Goal: Task Accomplishment & Management: Complete application form

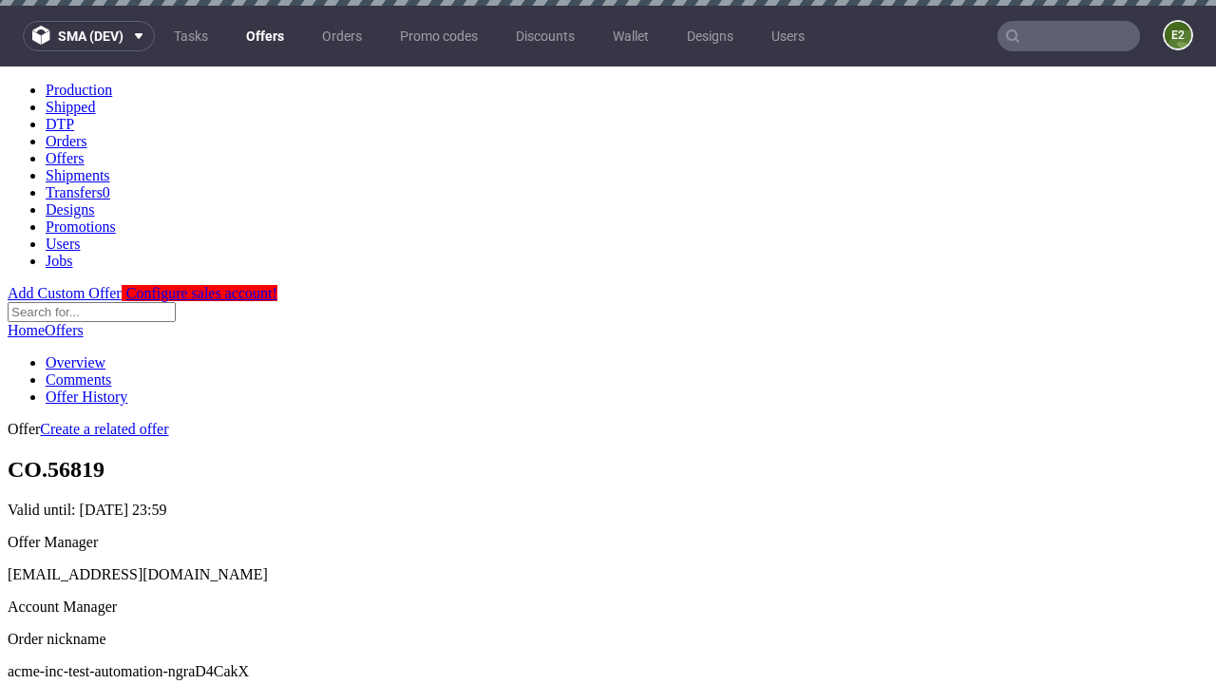
scroll to position [6, 0]
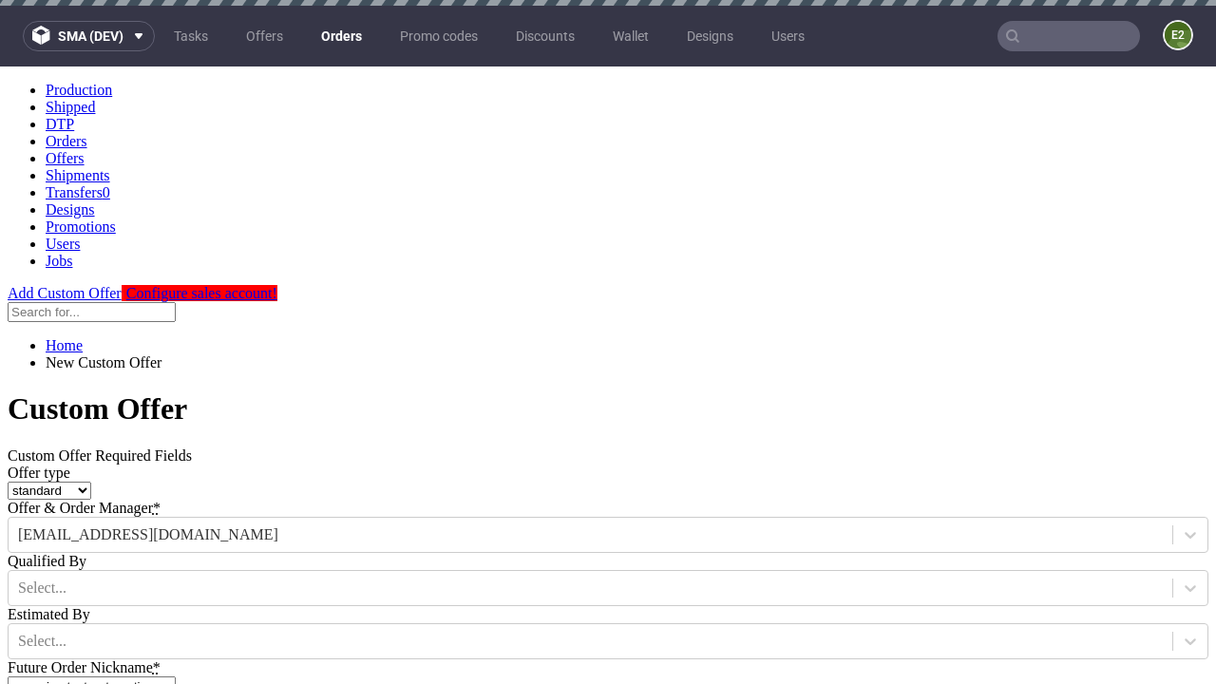
type input "acme-inc-test-automation-ngraD4CakX"
type input "[DATE]"
type input "[EMAIL_ADDRESS][DOMAIN_NAME]"
select select "gb"
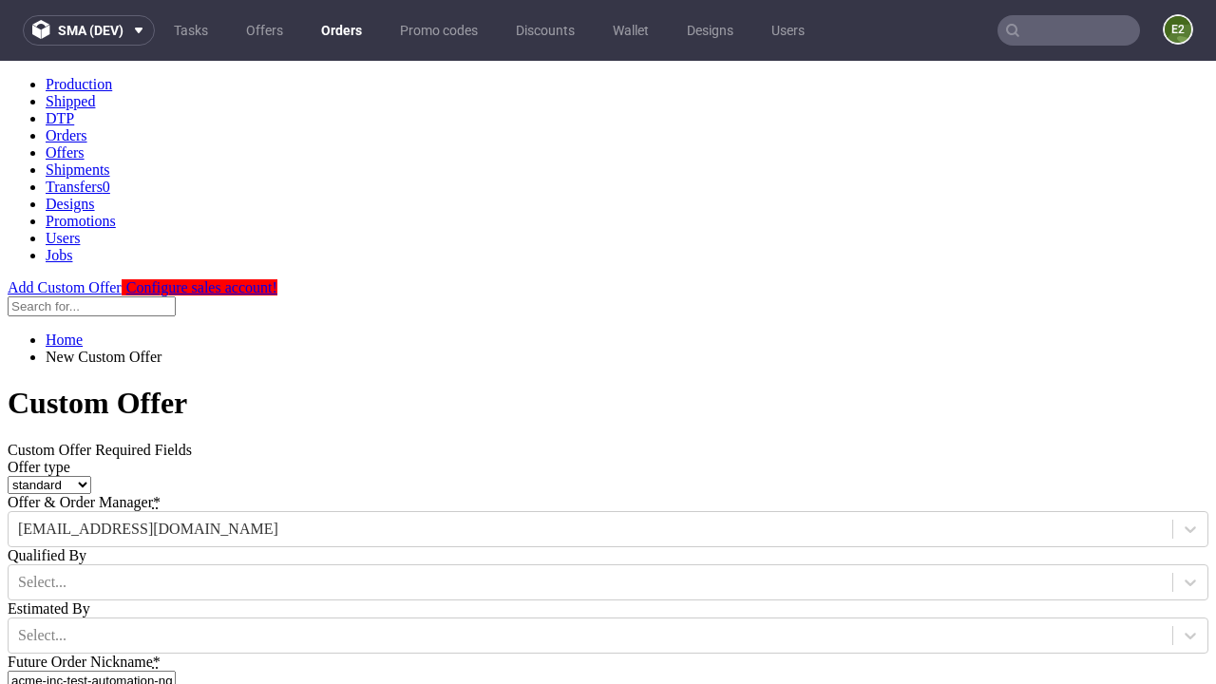
scroll to position [11, 0]
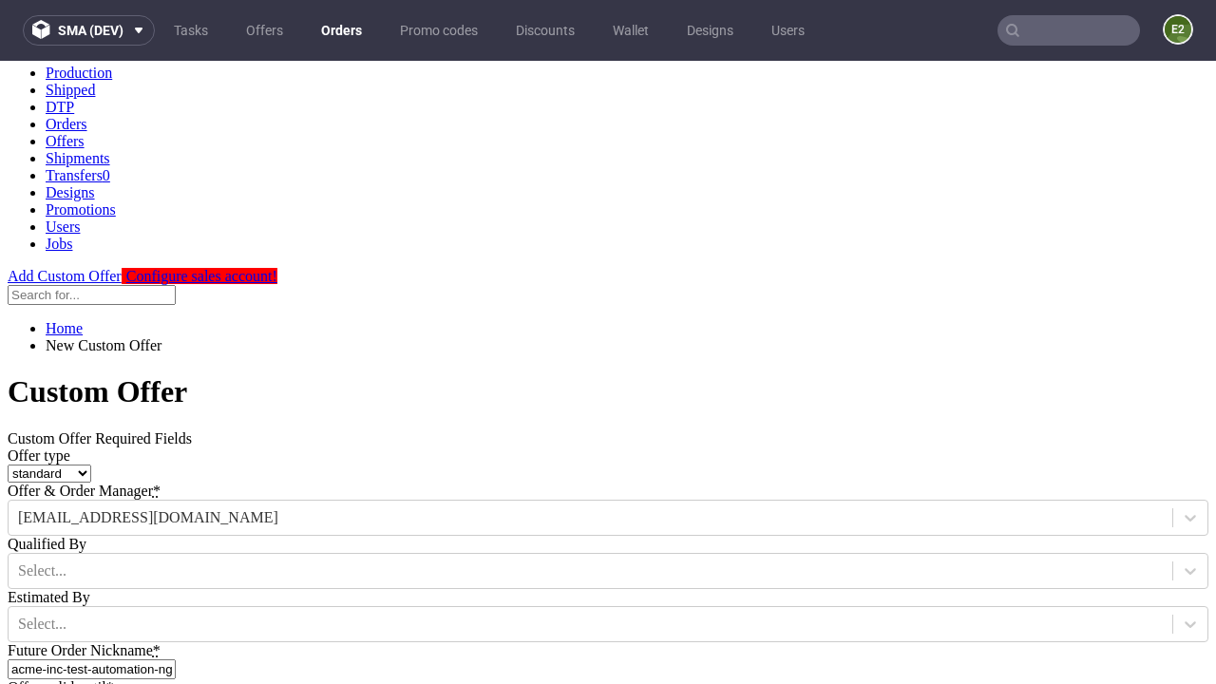
type input "[EMAIL_ADDRESS][DOMAIN_NAME]"
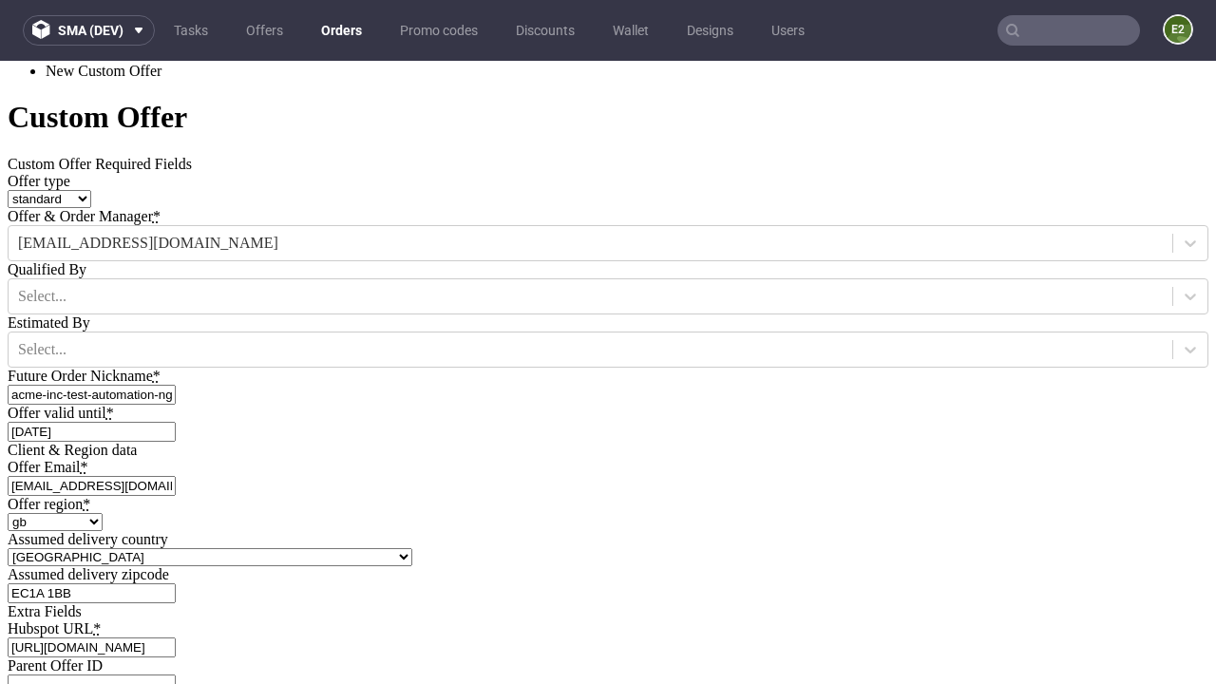
type input "[URL][DOMAIN_NAME]"
type input "Please wait..."
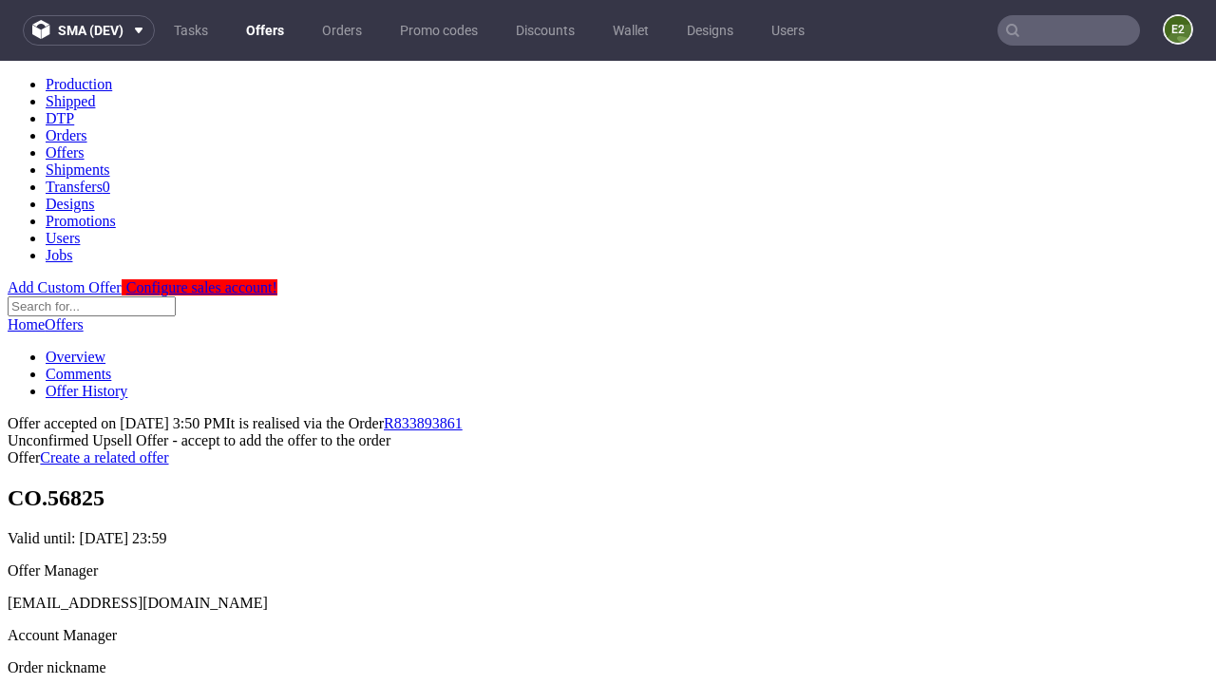
scroll to position [292, 0]
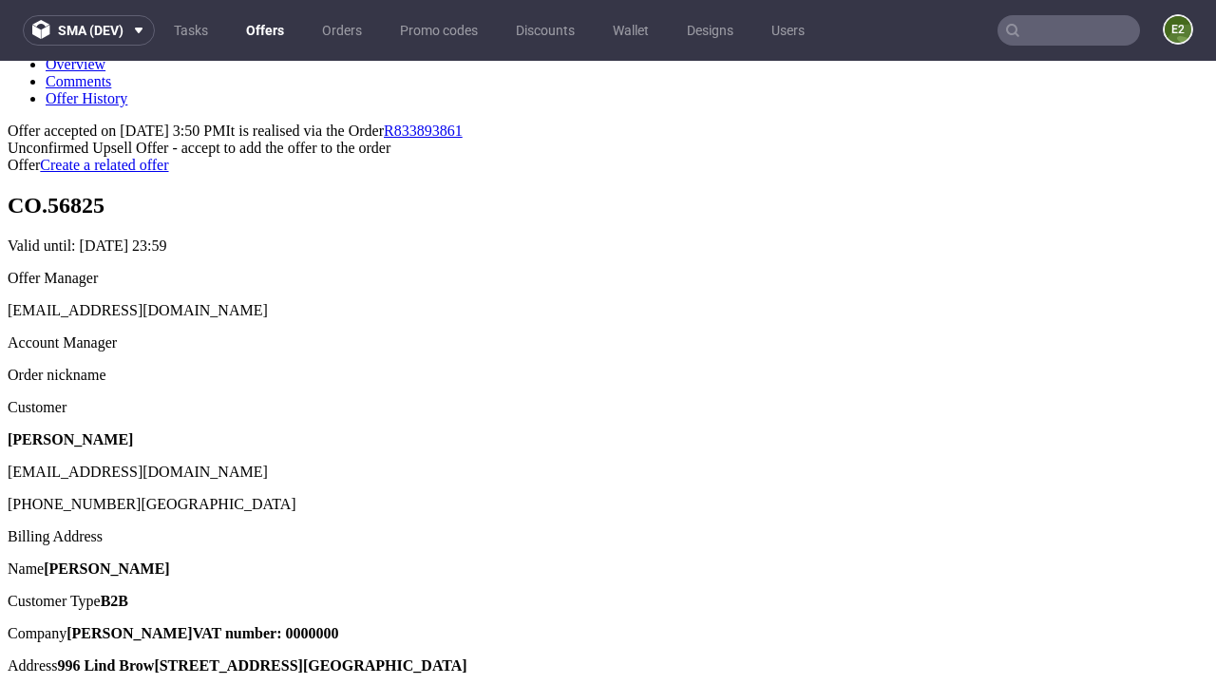
type input "In progress..."
